Goal: Transaction & Acquisition: Purchase product/service

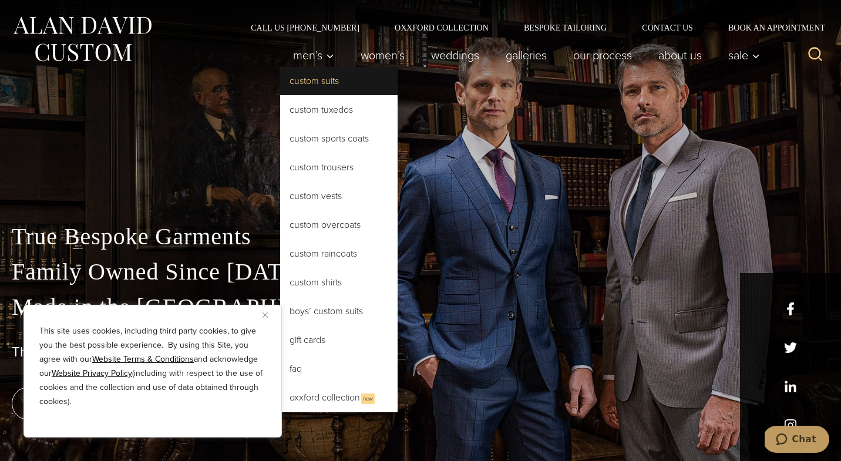
click at [308, 80] on link "Custom Suits" at bounding box center [338, 81] width 117 height 28
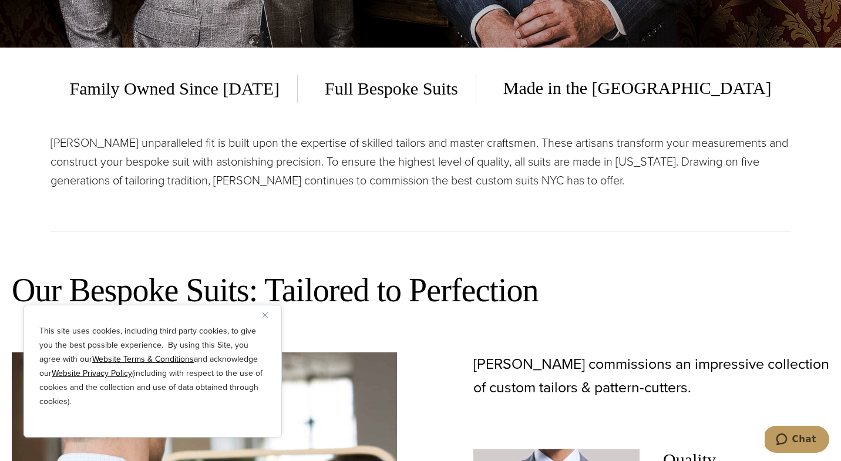
scroll to position [416, 0]
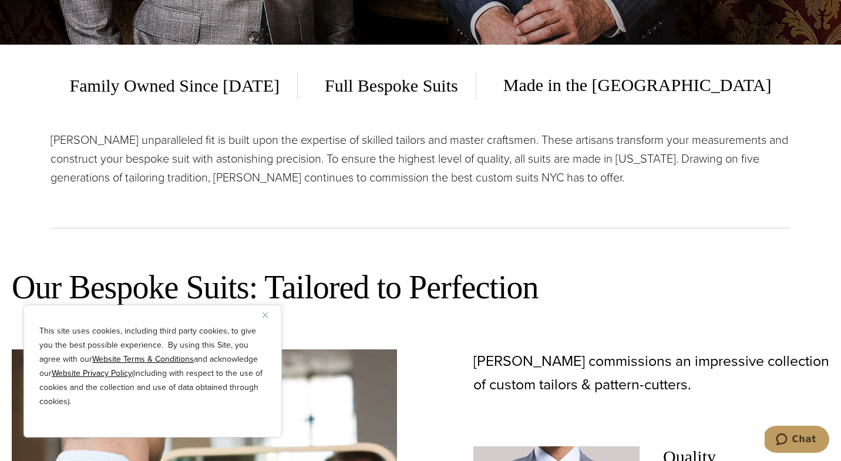
click at [262, 314] on img "Close" at bounding box center [264, 314] width 5 height 5
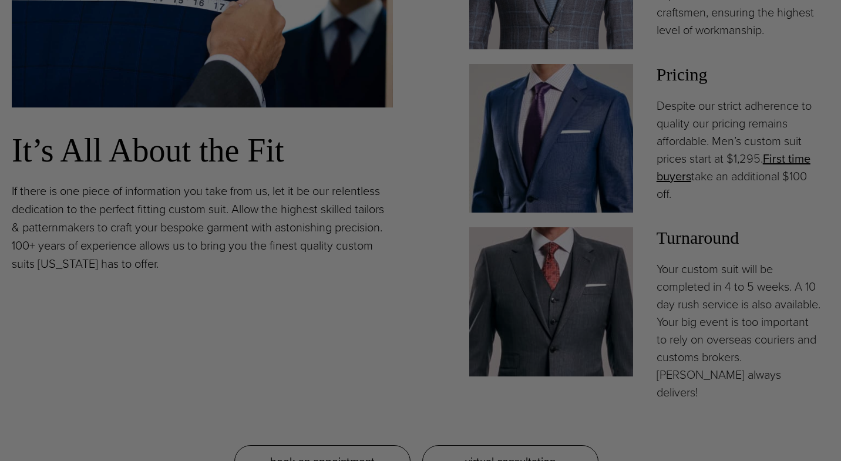
scroll to position [0, 0]
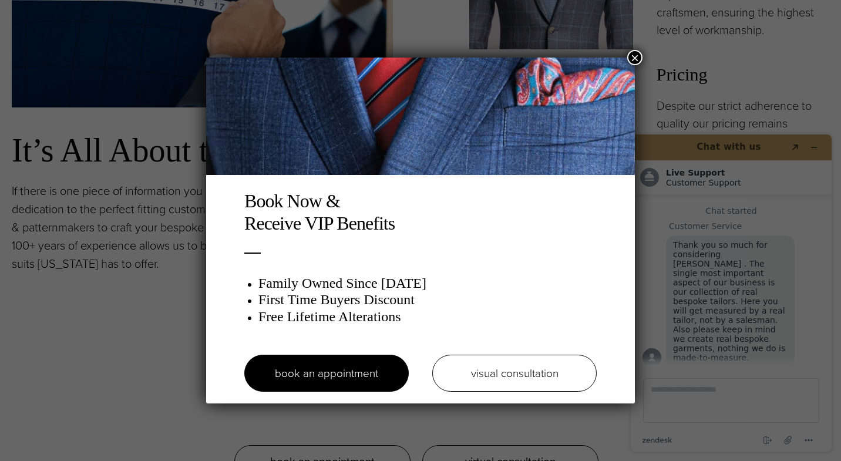
click at [636, 59] on button "×" at bounding box center [634, 57] width 15 height 15
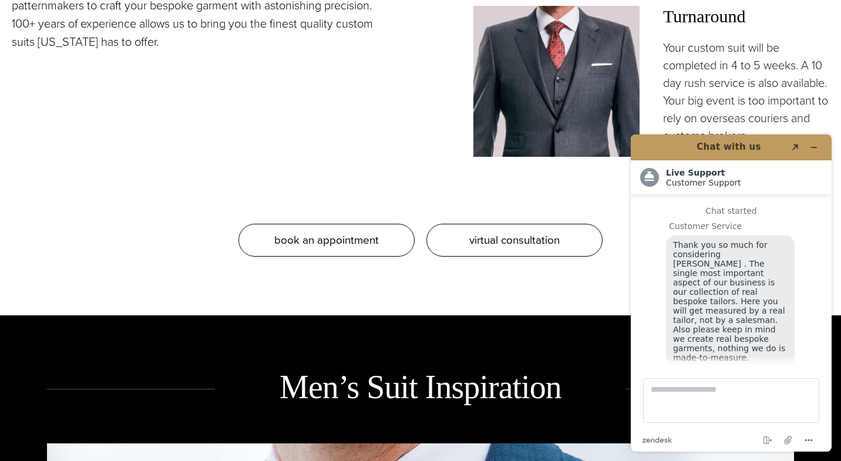
scroll to position [12, 0]
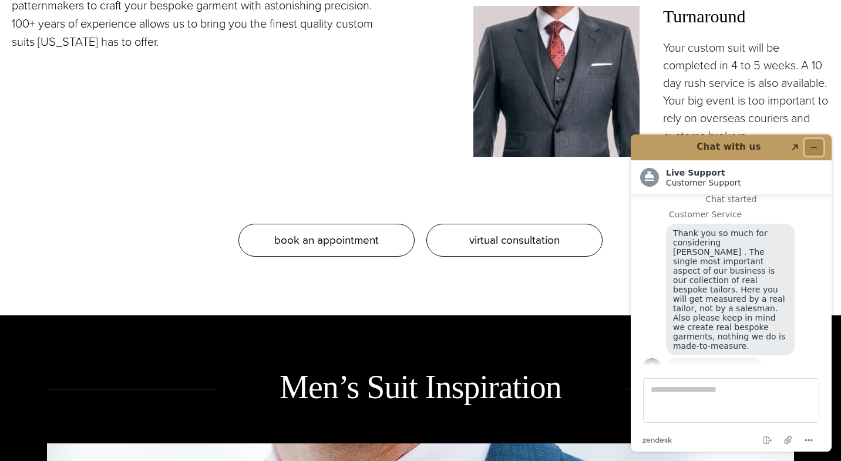
click at [814, 144] on icon "Minimize widget" at bounding box center [813, 147] width 8 height 8
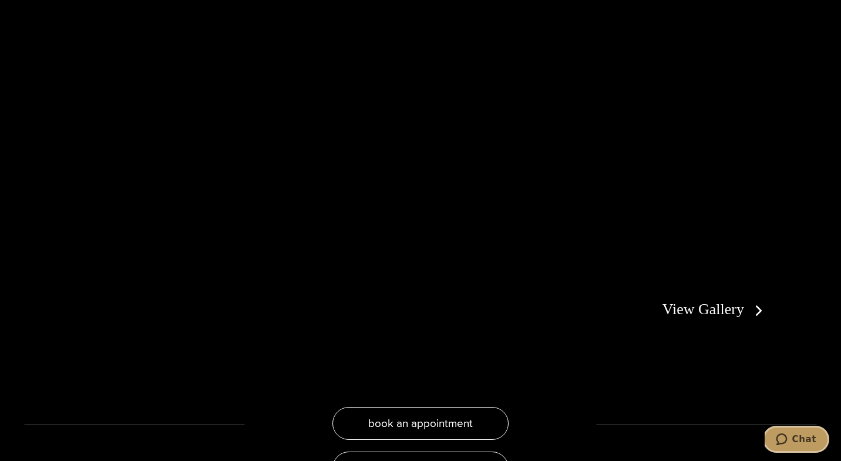
scroll to position [2178, 0]
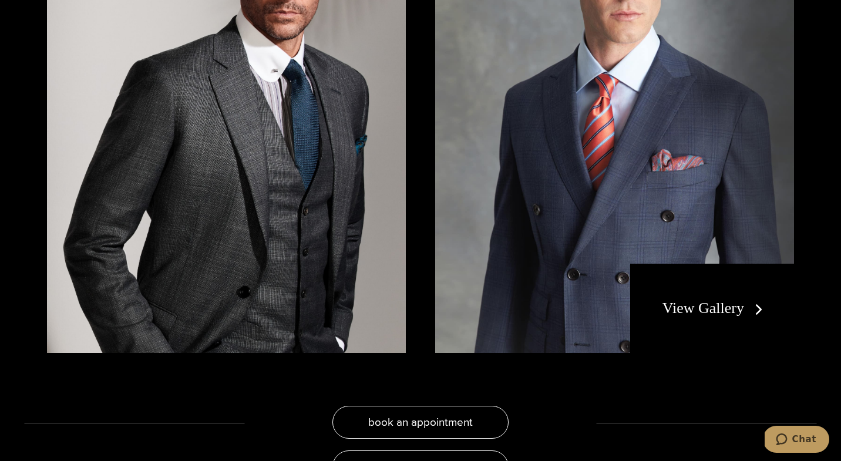
click at [691, 299] on link "View Gallery" at bounding box center [714, 307] width 105 height 17
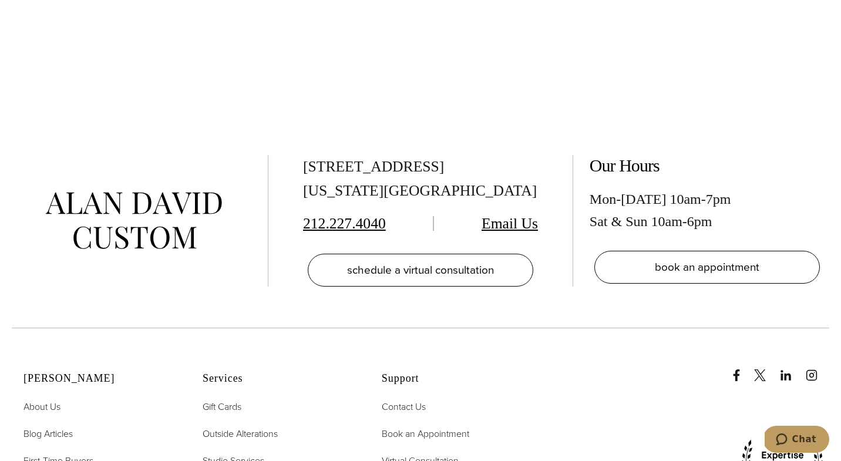
scroll to position [5553, 0]
